Goal: Information Seeking & Learning: Learn about a topic

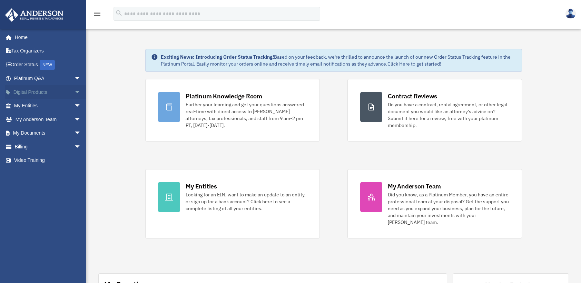
click at [74, 91] on span "arrow_drop_down" at bounding box center [81, 92] width 14 height 14
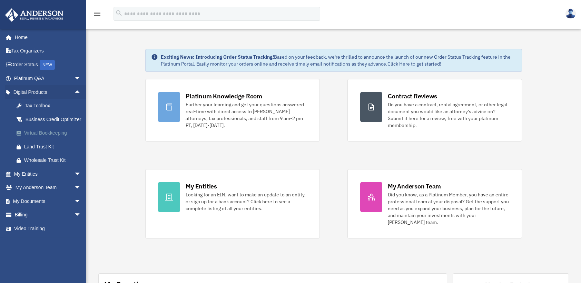
click at [50, 137] on div "Virtual Bookkeeping" at bounding box center [53, 133] width 59 height 9
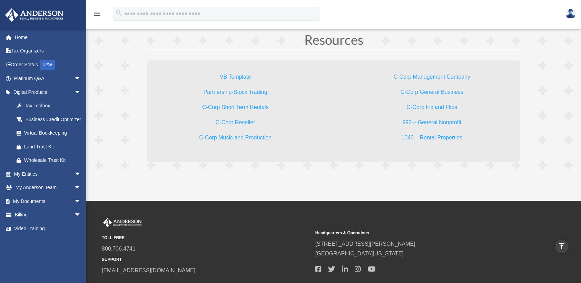
scroll to position [2072, 0]
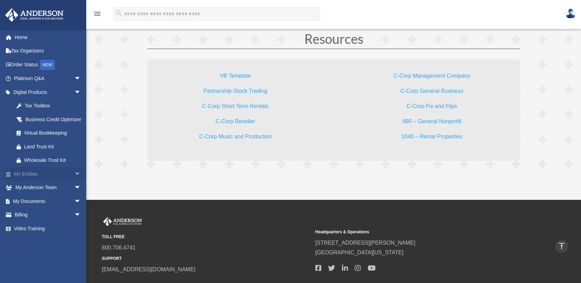
click at [74, 181] on span "arrow_drop_down" at bounding box center [81, 174] width 14 height 14
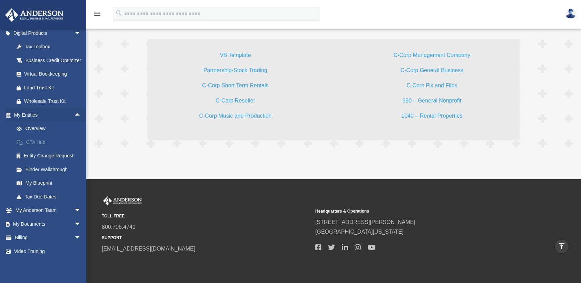
scroll to position [2106, 0]
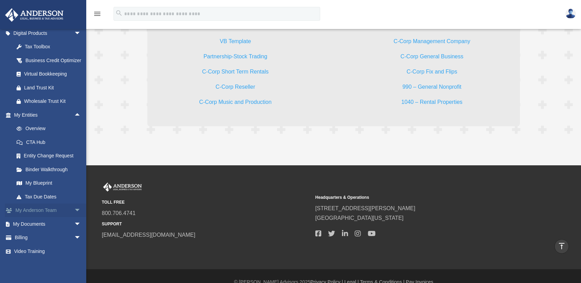
click at [74, 211] on span "arrow_drop_down" at bounding box center [81, 211] width 14 height 14
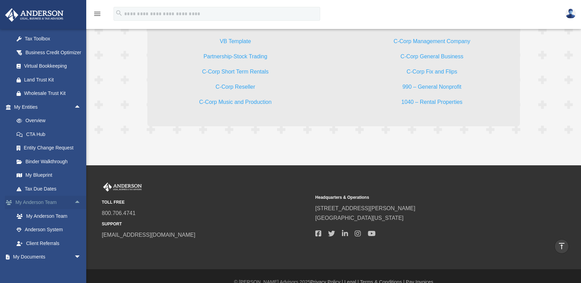
click at [74, 210] on span "arrow_drop_up" at bounding box center [81, 203] width 14 height 14
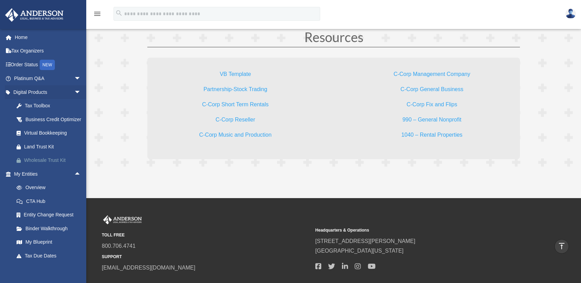
scroll to position [2012, 0]
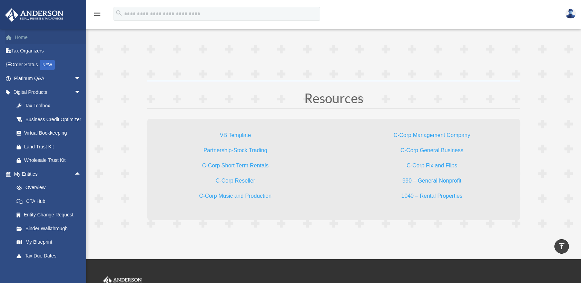
click at [25, 36] on link "Home" at bounding box center [48, 37] width 87 height 14
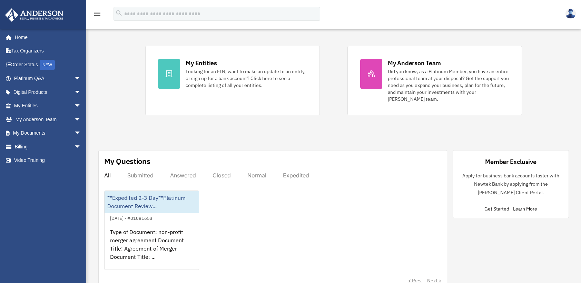
scroll to position [138, 0]
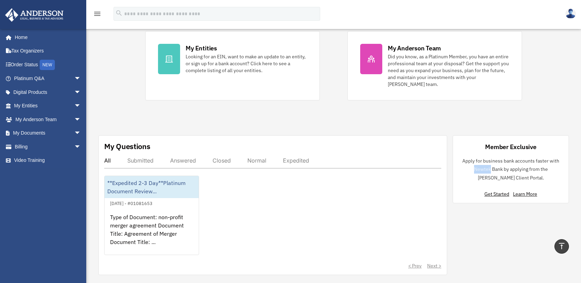
drag, startPoint x: 463, startPoint y: 170, endPoint x: 479, endPoint y: 168, distance: 15.9
click at [479, 168] on p "Apply for business bank accounts faster with Newtek Bank by applying from the […" at bounding box center [511, 170] width 105 height 26
drag, startPoint x: 479, startPoint y: 168, endPoint x: 474, endPoint y: 170, distance: 5.0
copy p "Newtek"
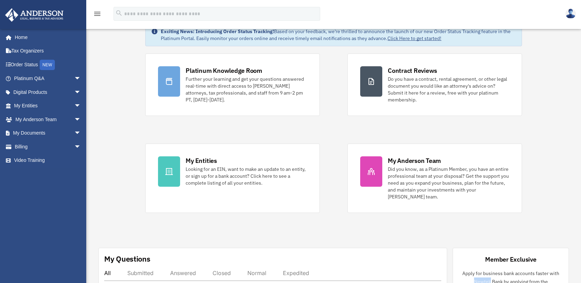
scroll to position [0, 0]
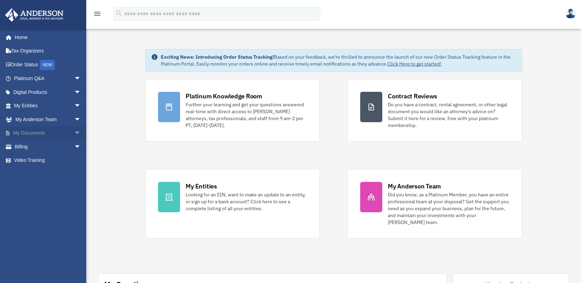
click at [74, 133] on span "arrow_drop_down" at bounding box center [81, 133] width 14 height 14
